Goal: Task Accomplishment & Management: Manage account settings

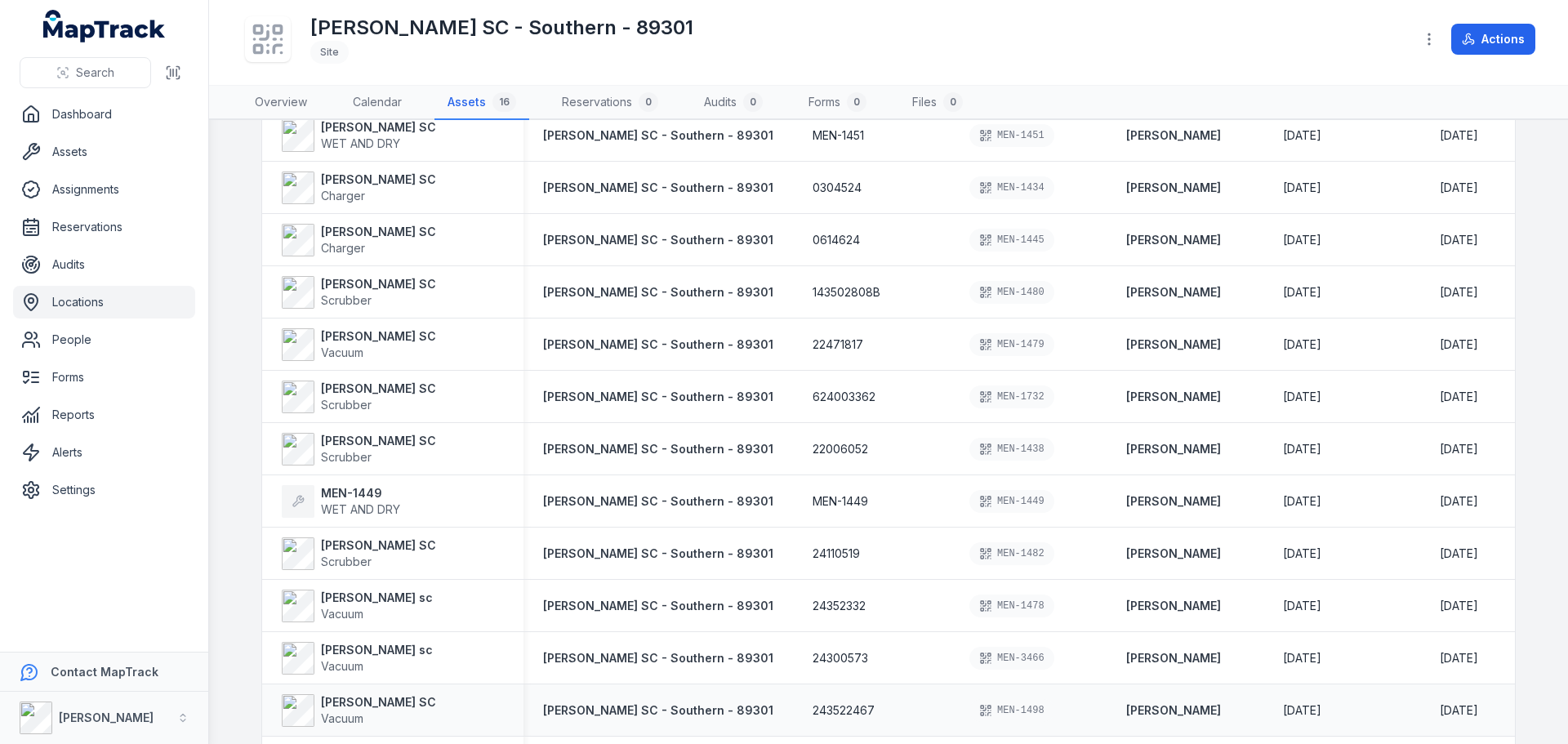
scroll to position [387, 0]
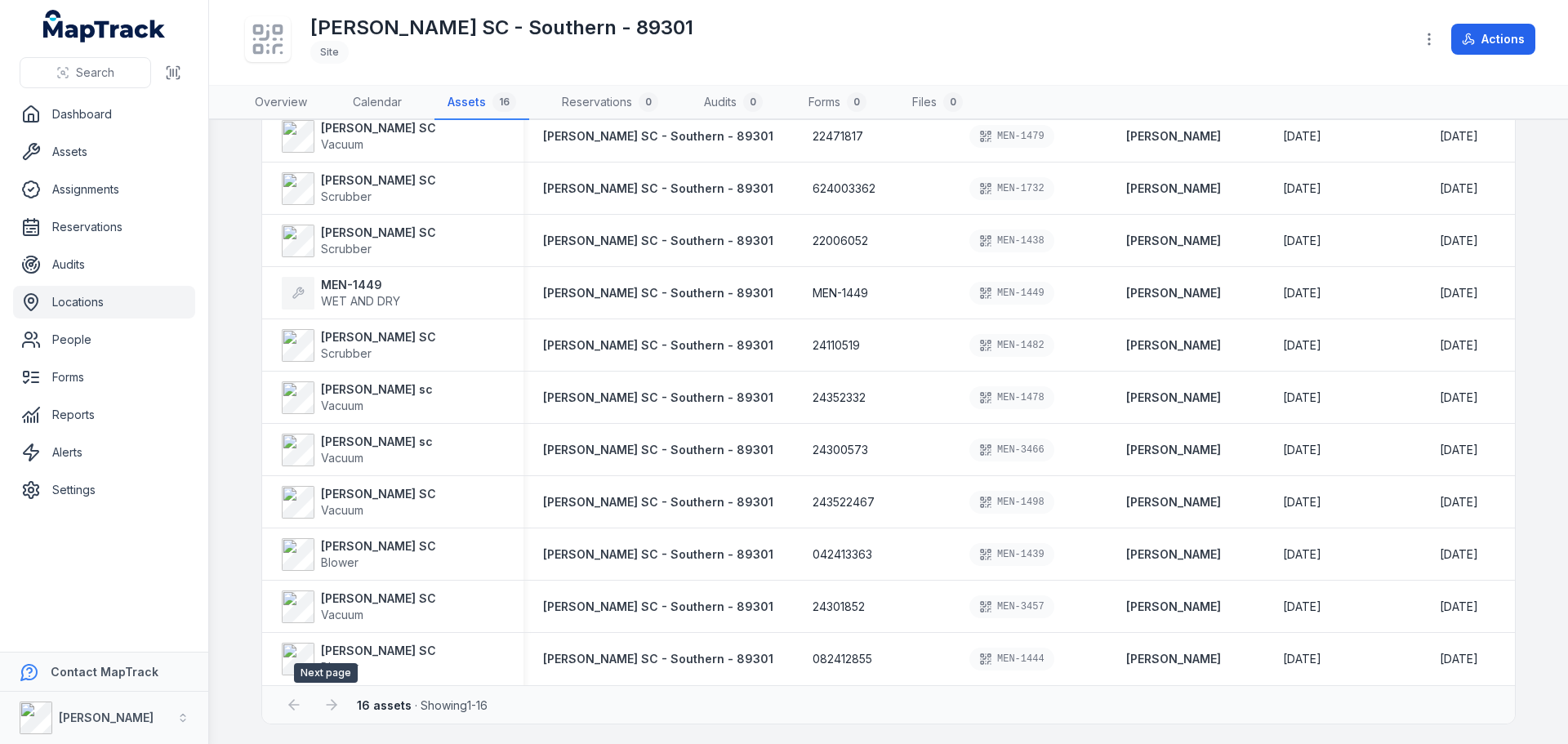
click at [323, 710] on div at bounding box center [332, 704] width 31 height 31
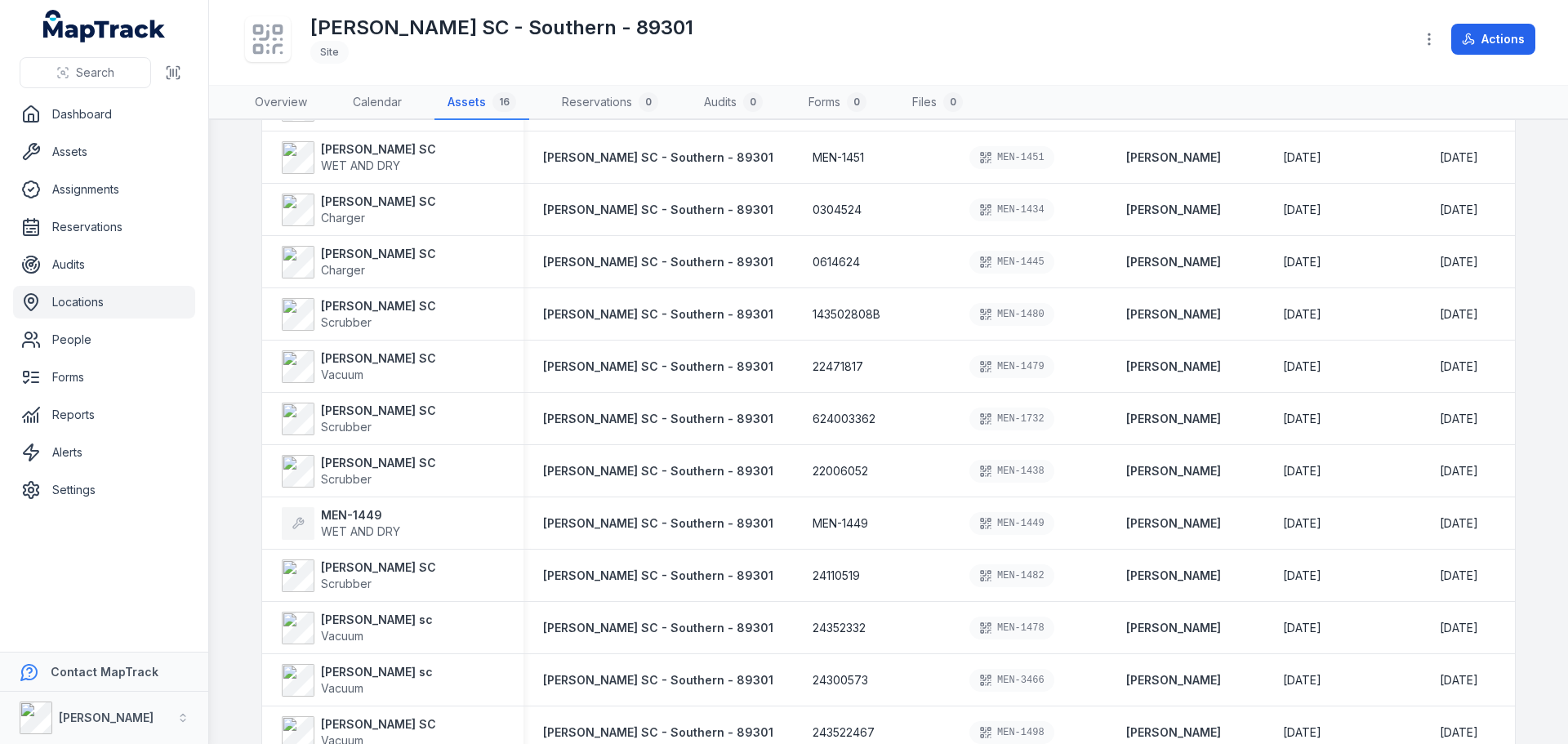
scroll to position [142, 0]
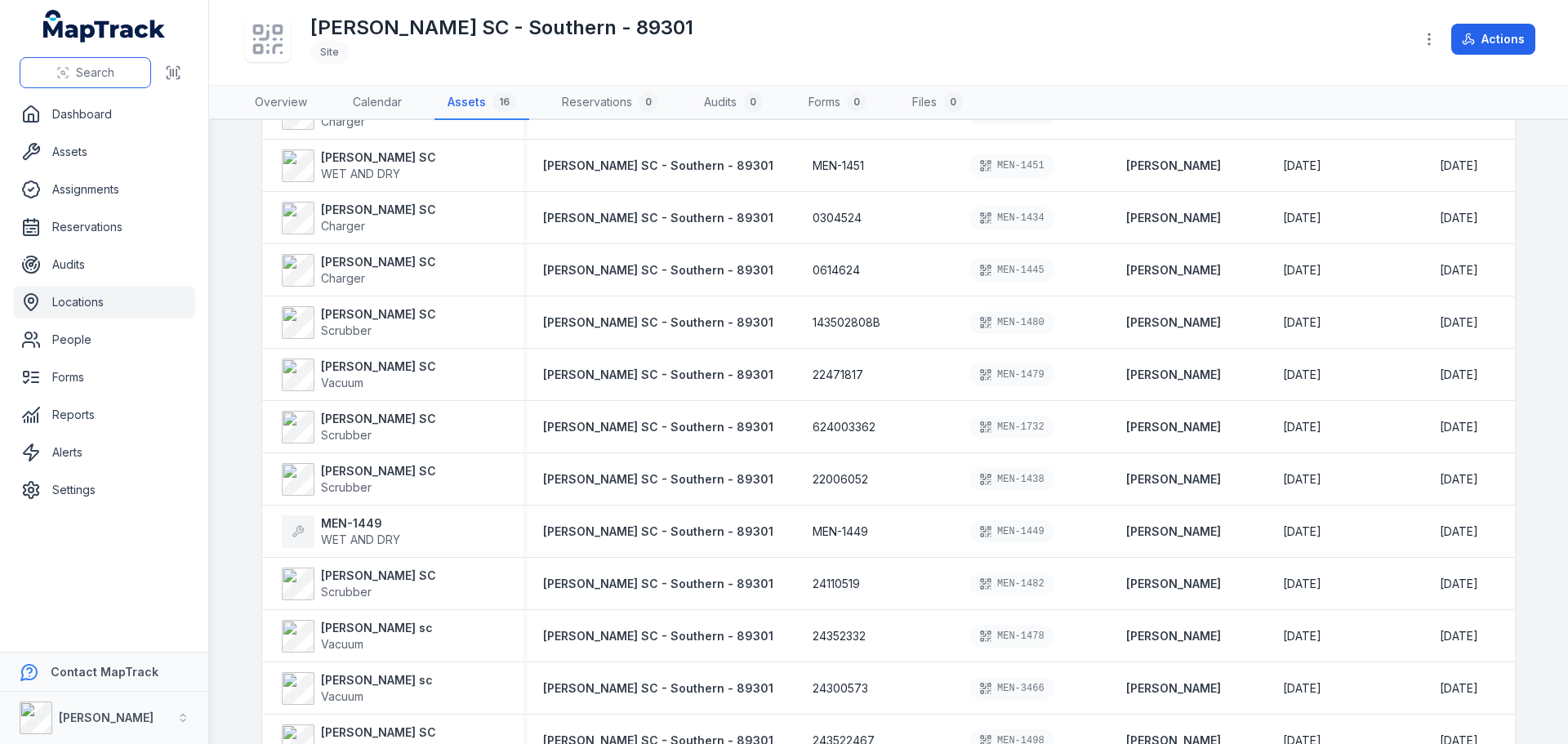
click at [96, 66] on span "Search" at bounding box center [95, 72] width 39 height 16
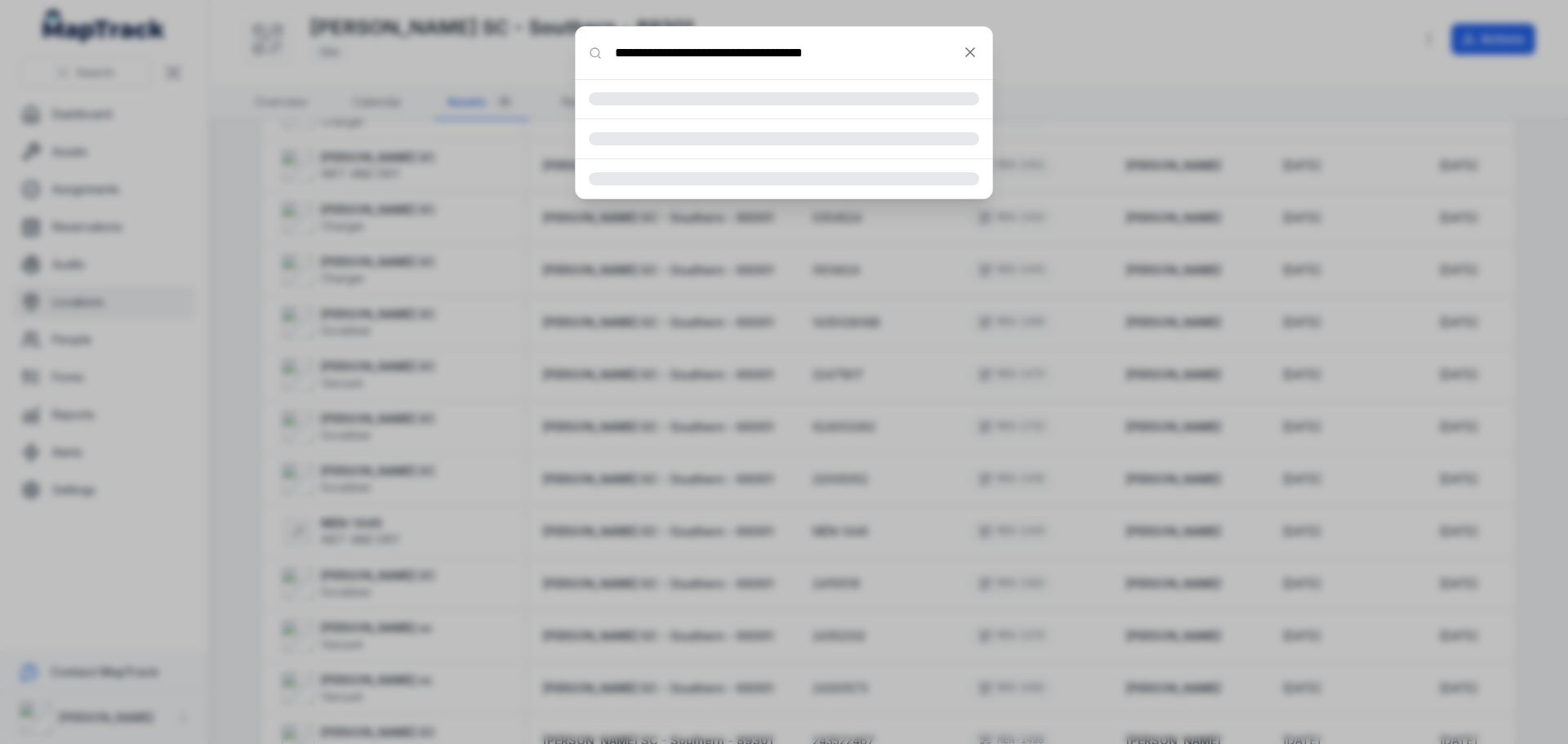
drag, startPoint x: 875, startPoint y: 55, endPoint x: 737, endPoint y: 56, distance: 138.0
click at [737, 56] on input "**********" at bounding box center [784, 53] width 417 height 52
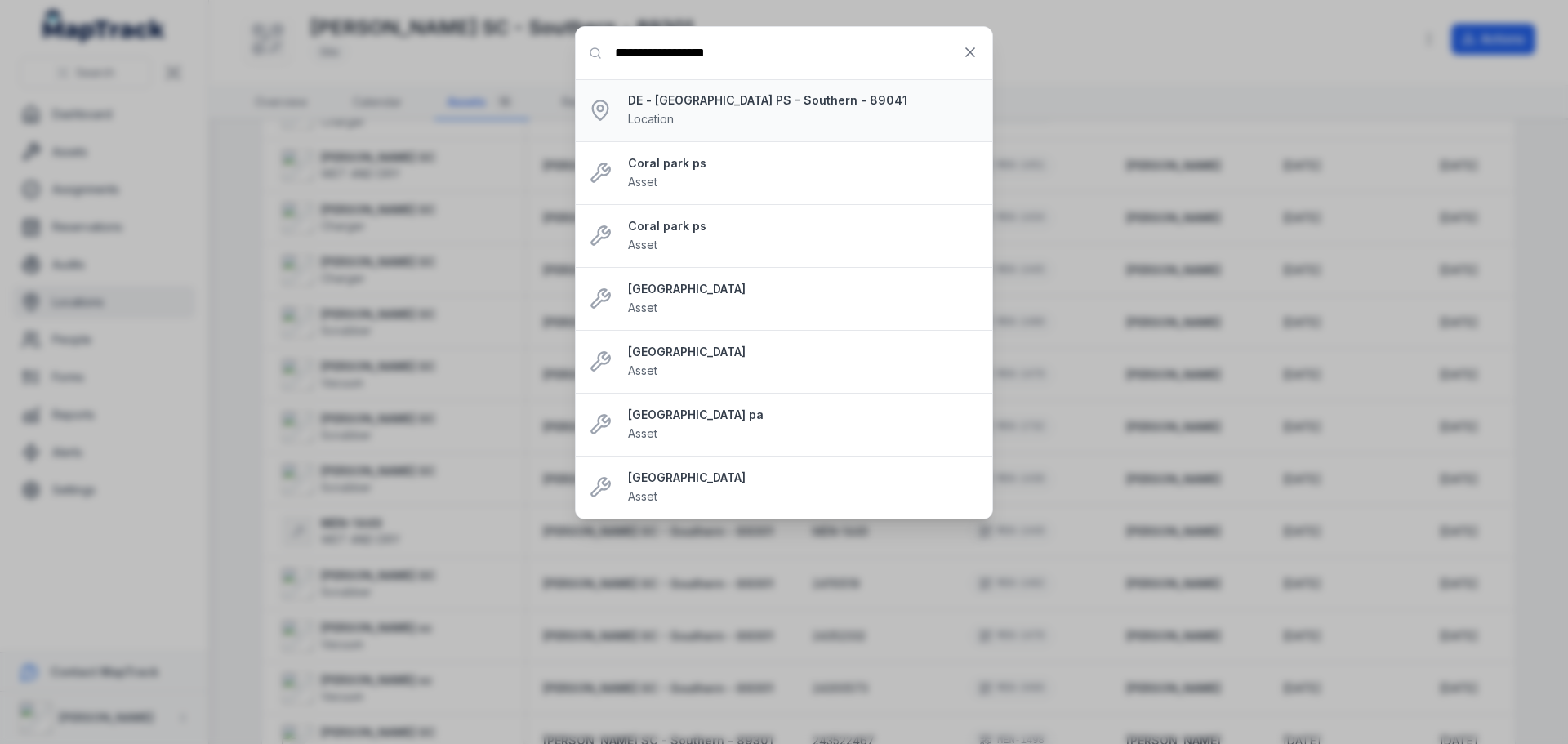
type input "**********"
click at [799, 127] on div "DE - [GEOGRAPHIC_DATA] PS - Southern - 89041 Location" at bounding box center [804, 110] width 351 height 36
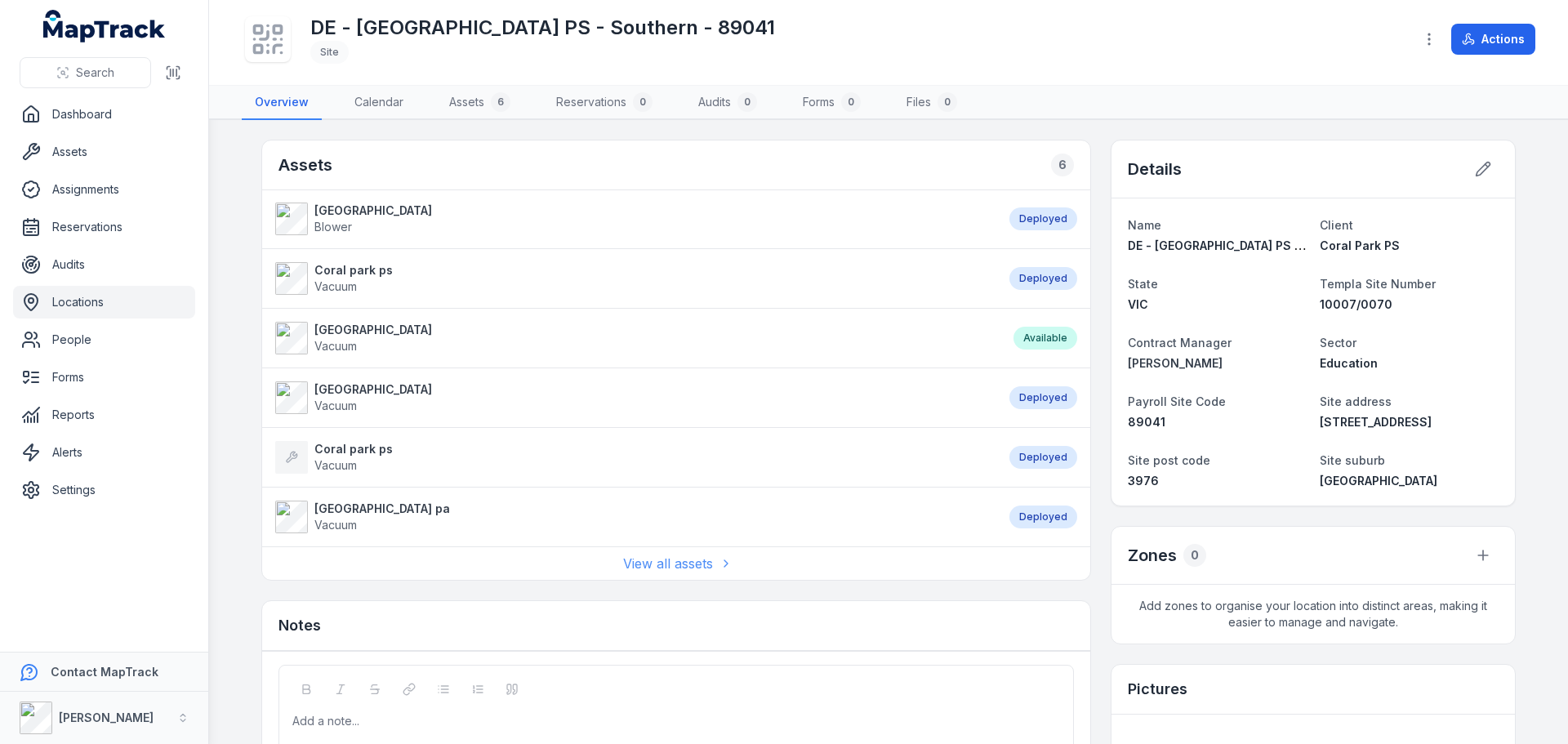
click at [680, 565] on link "View all assets" at bounding box center [676, 563] width 106 height 20
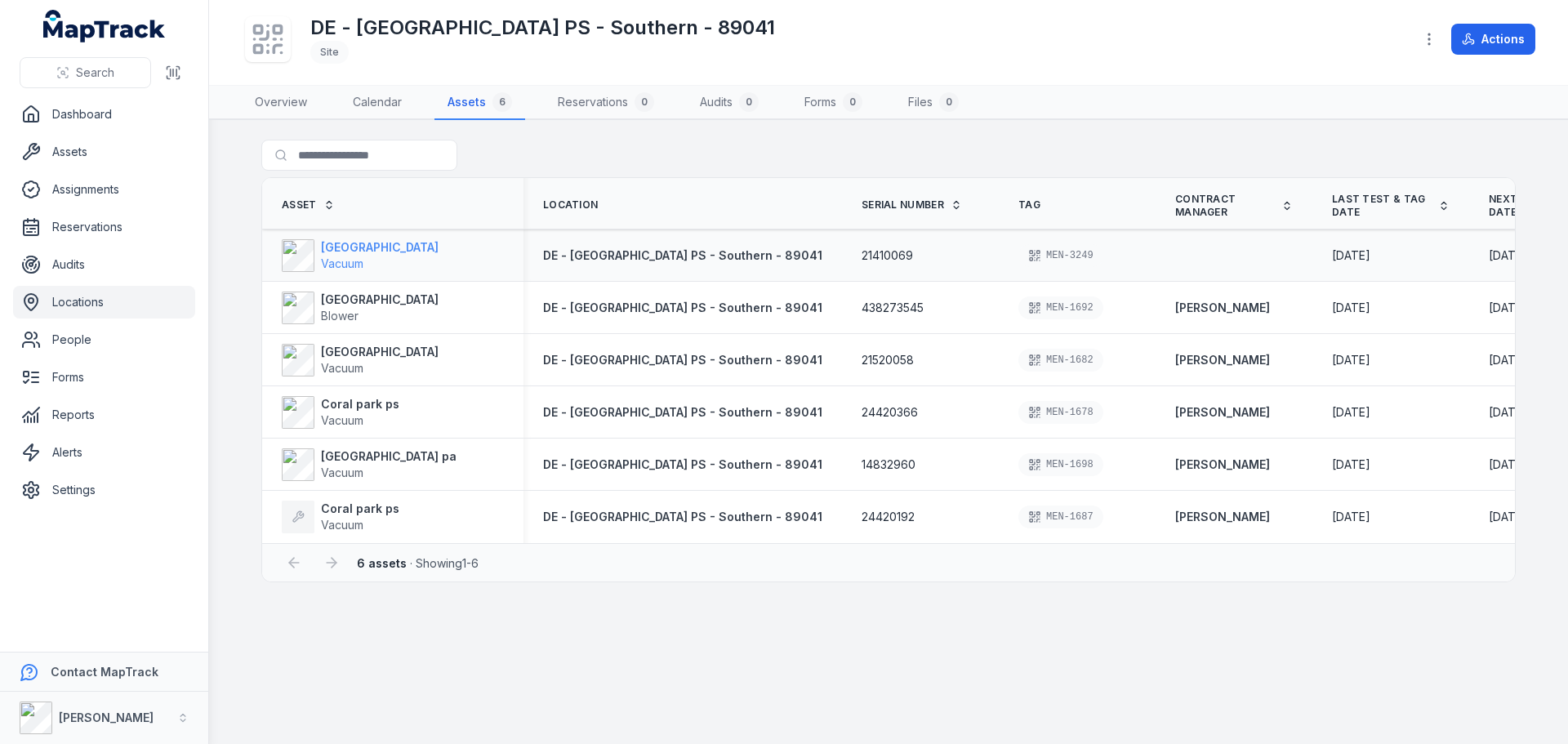
click at [348, 258] on span "Vacuum" at bounding box center [343, 263] width 43 height 14
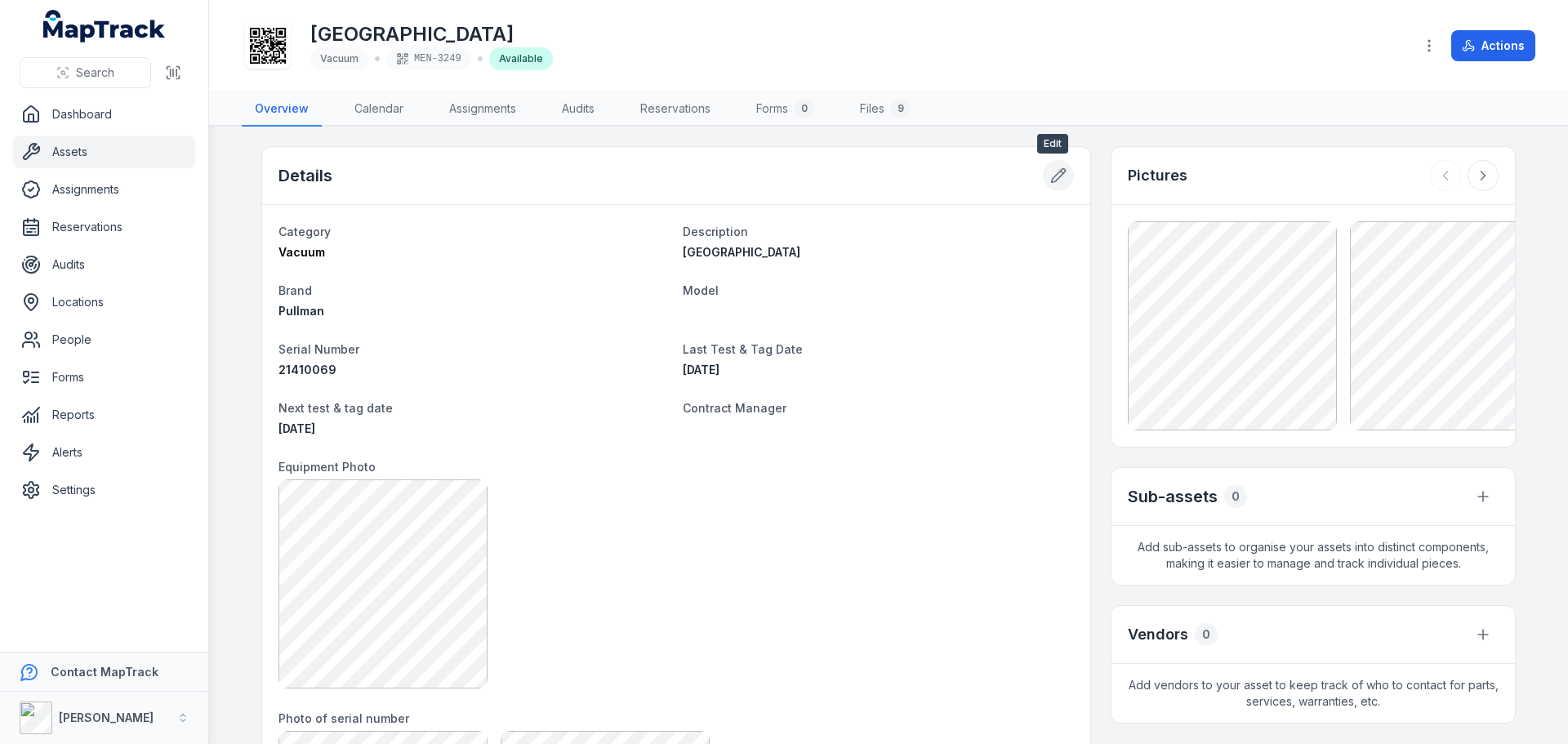
click at [1057, 174] on icon at bounding box center [1058, 175] width 14 height 14
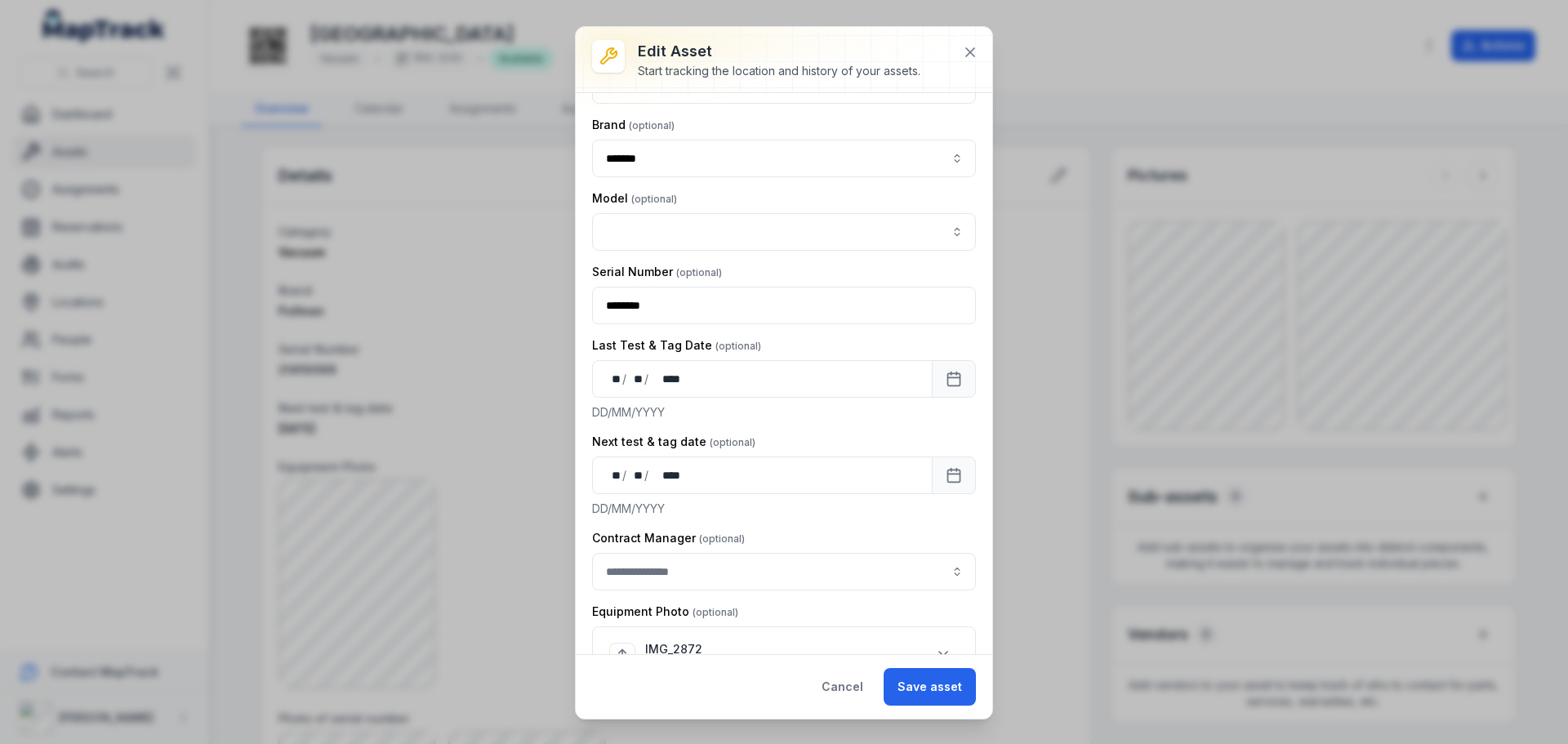
scroll to position [327, 0]
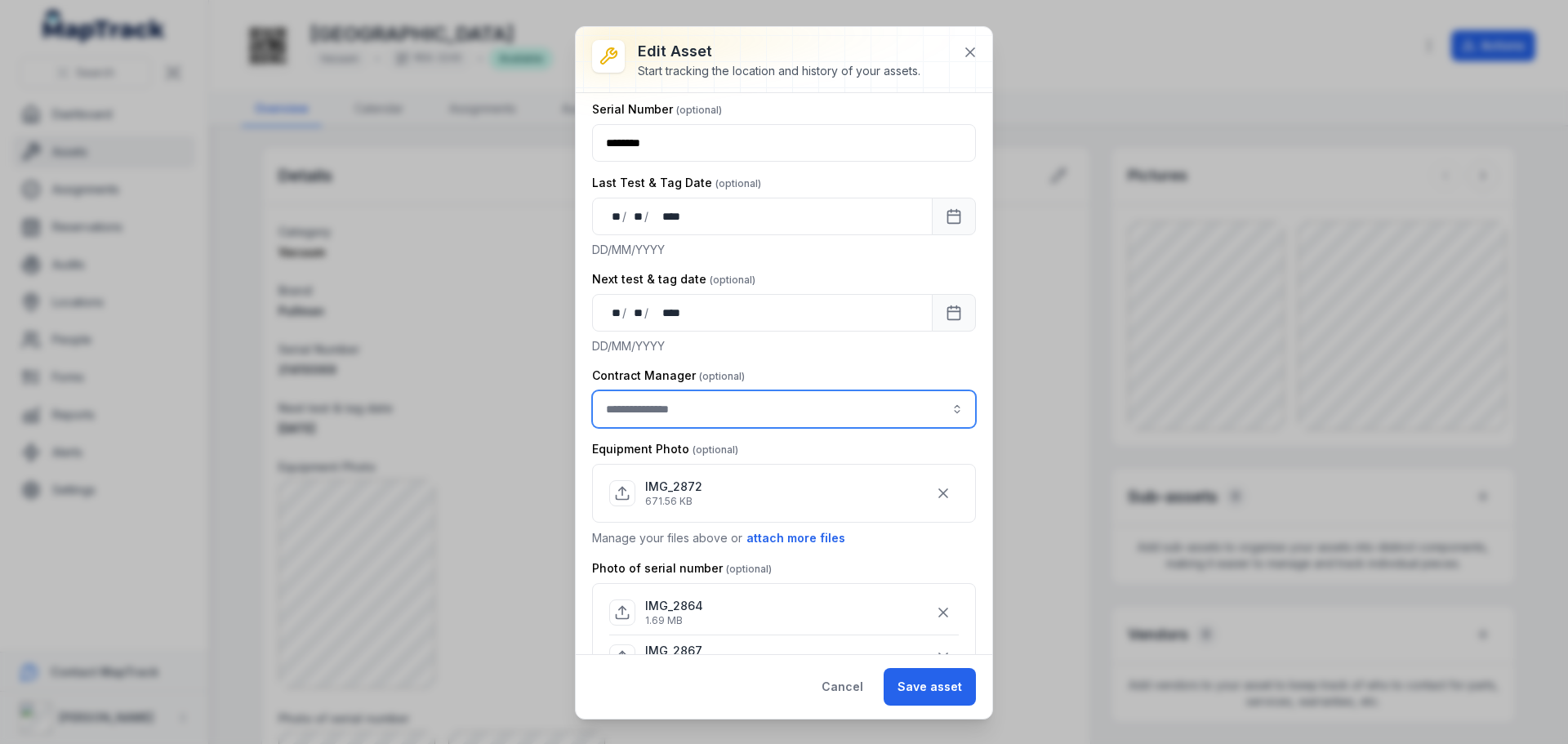
click at [758, 397] on input "asset-edit:cf[3efdffd9-f055-49d9-9a65-0e9f08d77abc]-label" at bounding box center [784, 409] width 384 height 38
click at [754, 457] on div "[PERSON_NAME]" at bounding box center [778, 453] width 338 height 16
type input "**********"
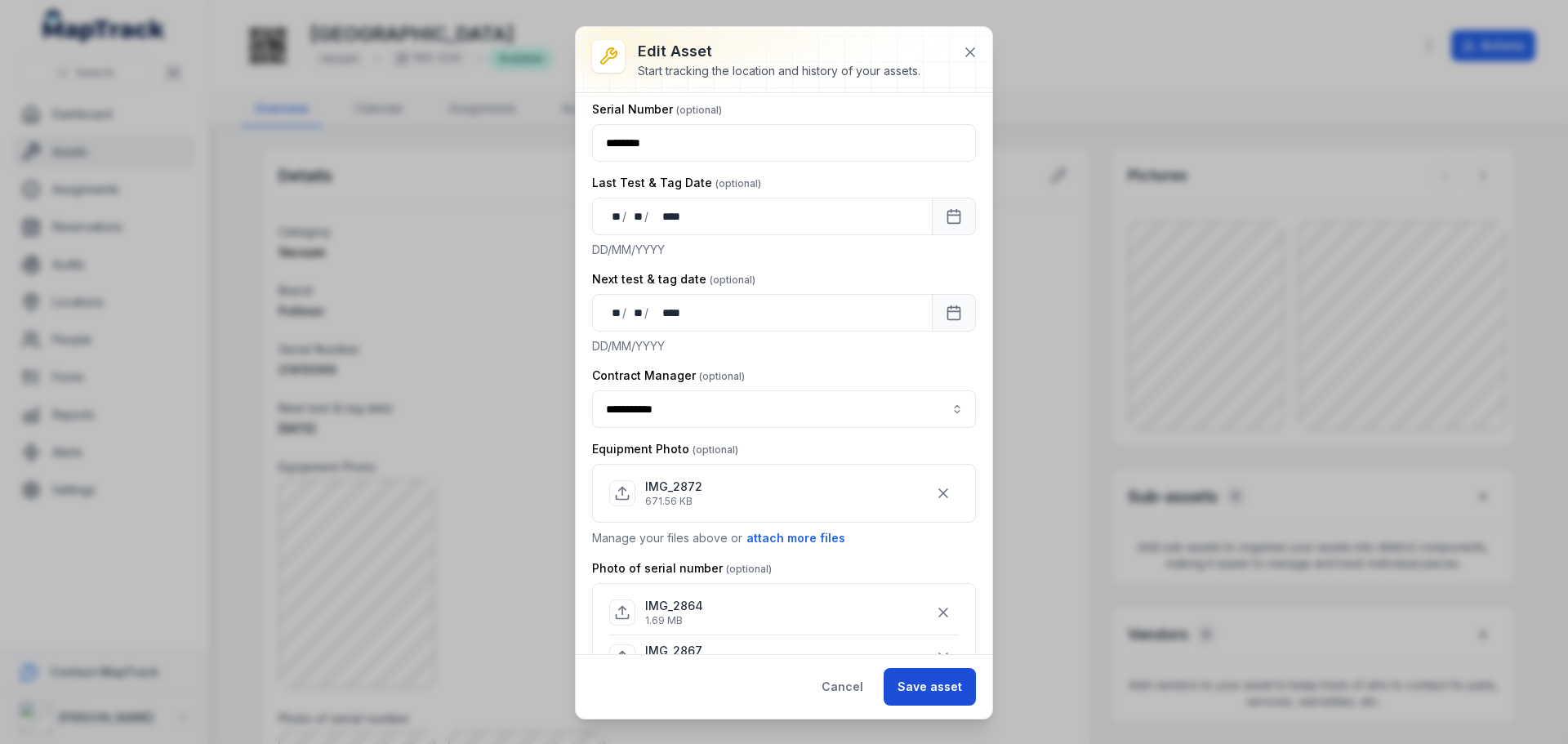
click at [925, 689] on button "Save asset" at bounding box center [930, 686] width 92 height 38
